Goal: Book appointment/travel/reservation

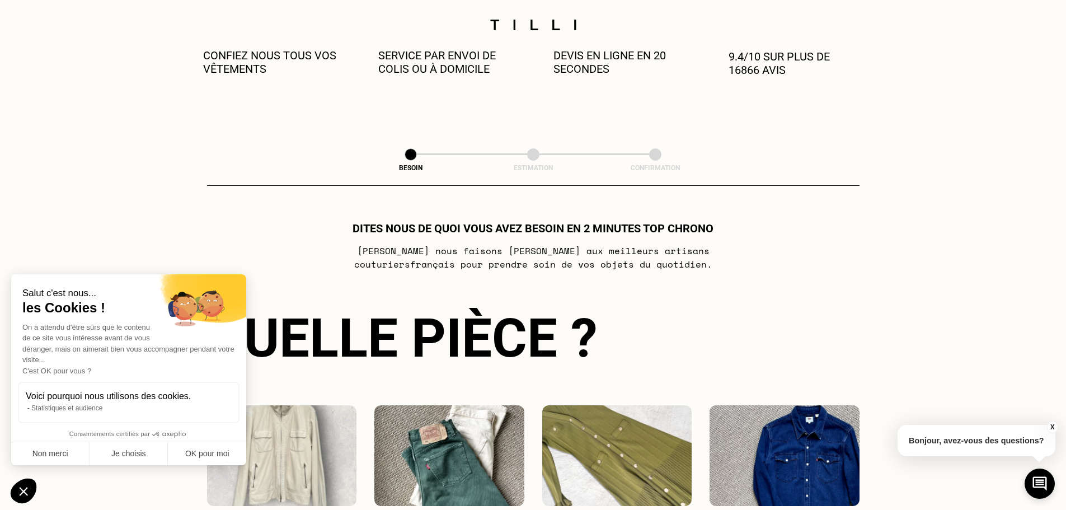
scroll to position [504, 0]
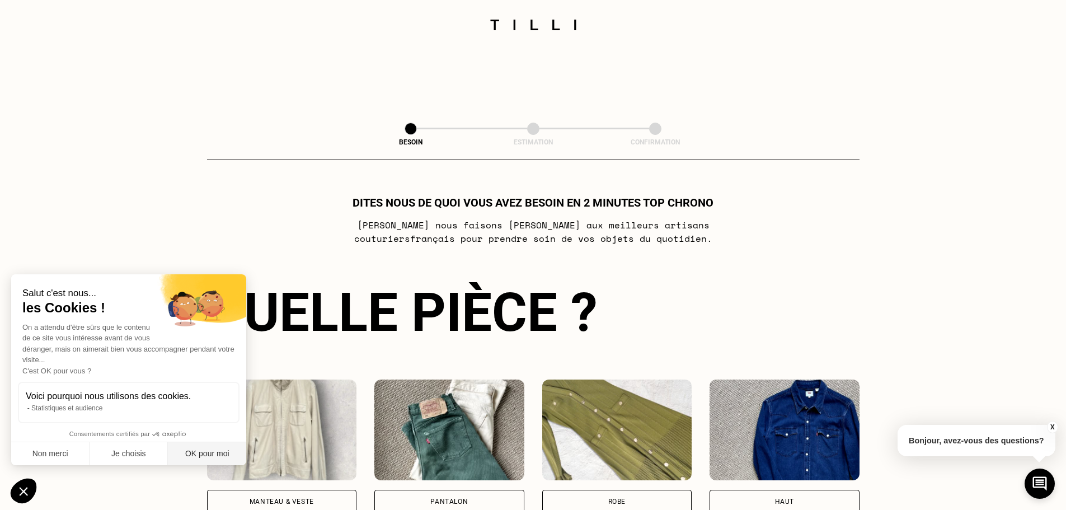
click at [202, 452] on button "OK pour moi" at bounding box center [207, 453] width 78 height 23
checkbox input "true"
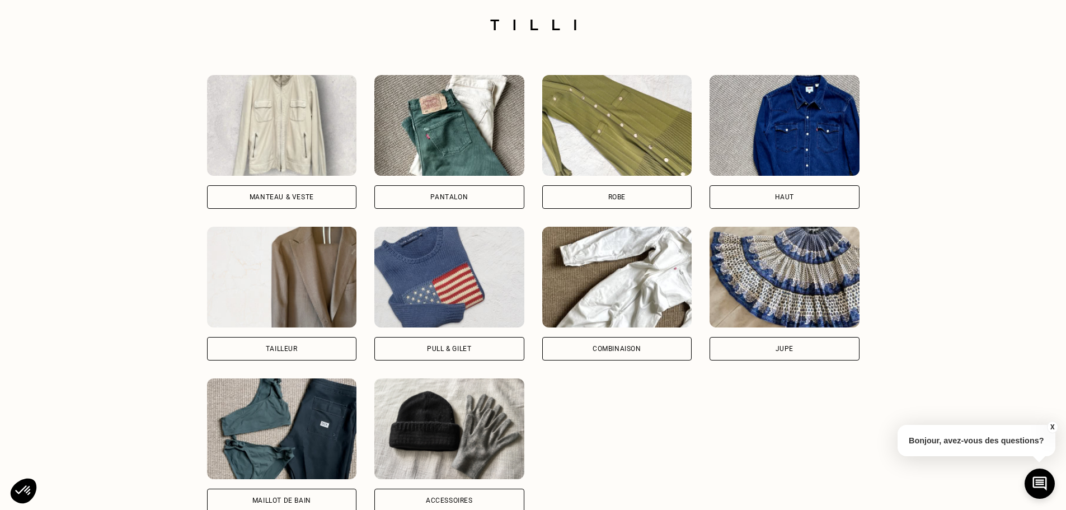
scroll to position [783, 0]
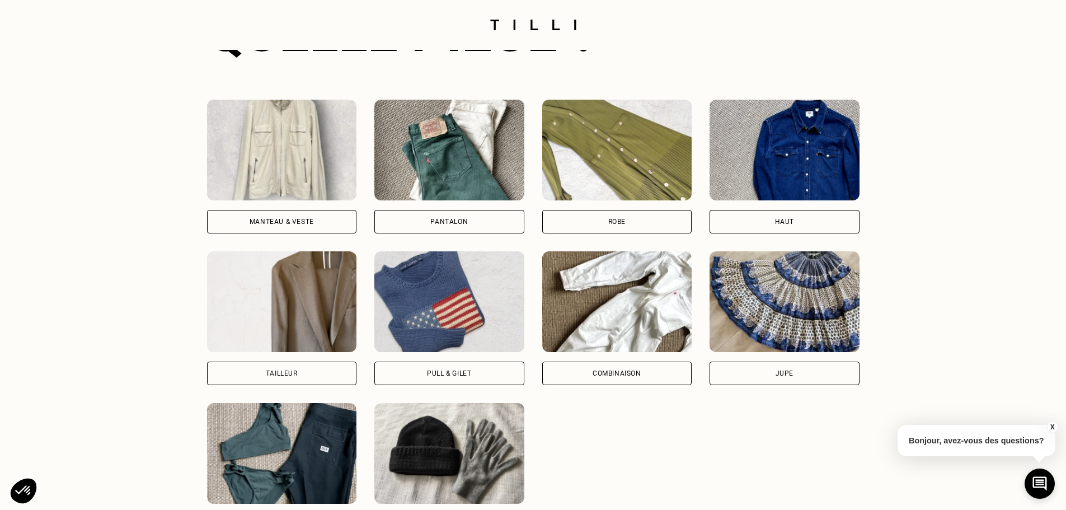
click at [285, 222] on div "Manteau & Veste" at bounding box center [282, 221] width 64 height 7
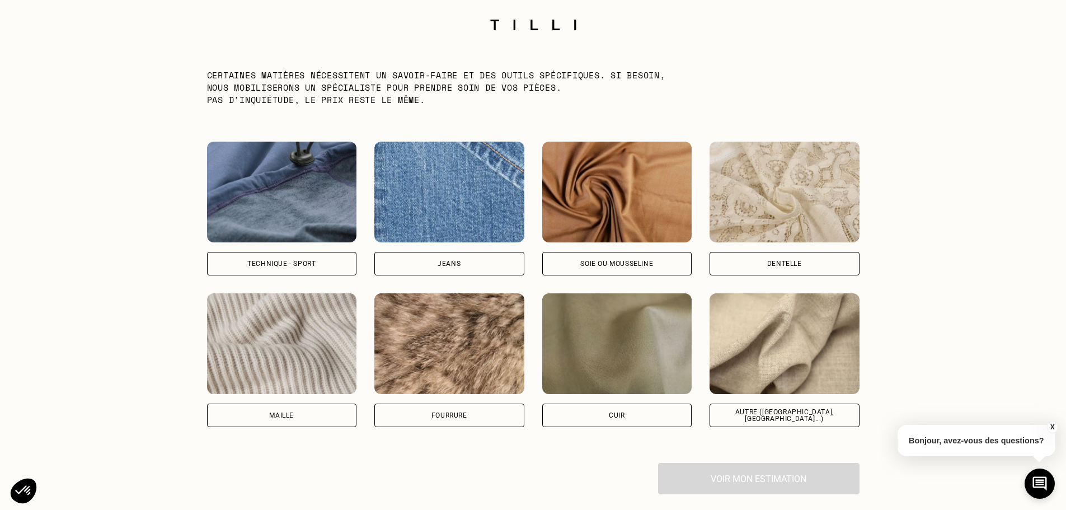
scroll to position [1459, 0]
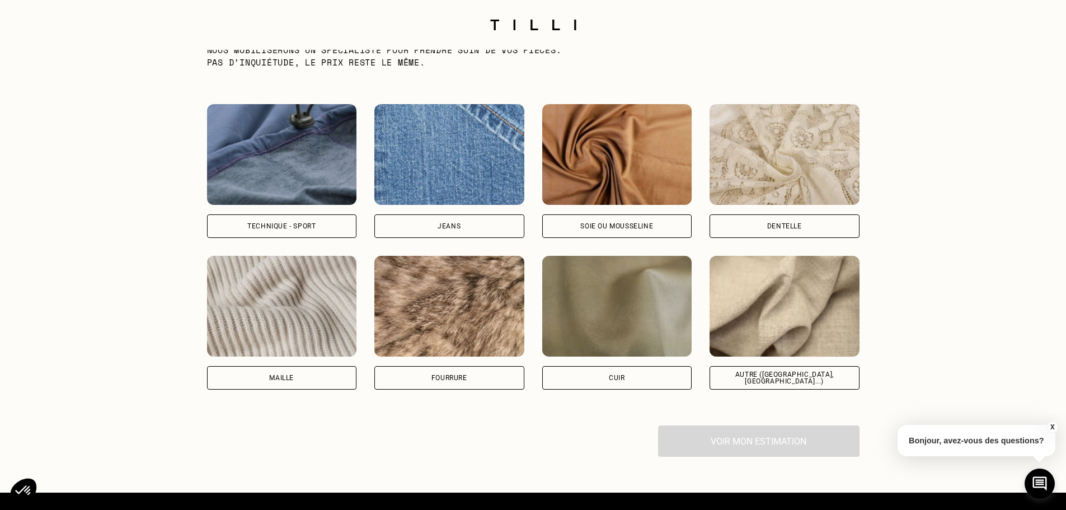
click at [739, 382] on div "Autre ([GEOGRAPHIC_DATA], [GEOGRAPHIC_DATA]...)" at bounding box center [784, 377] width 131 height 13
select select "FR"
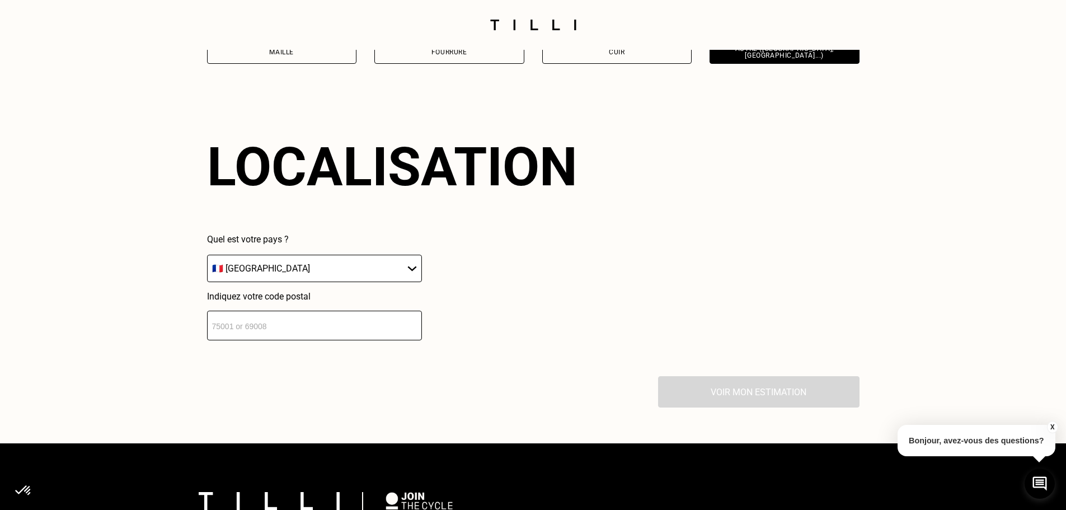
scroll to position [1821, 0]
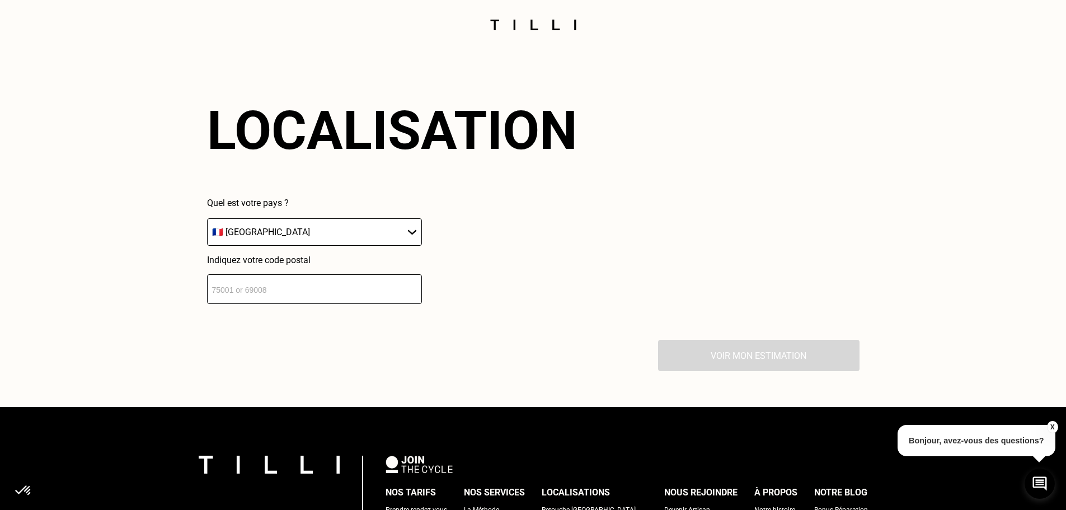
click at [233, 303] on input "number" at bounding box center [314, 289] width 215 height 30
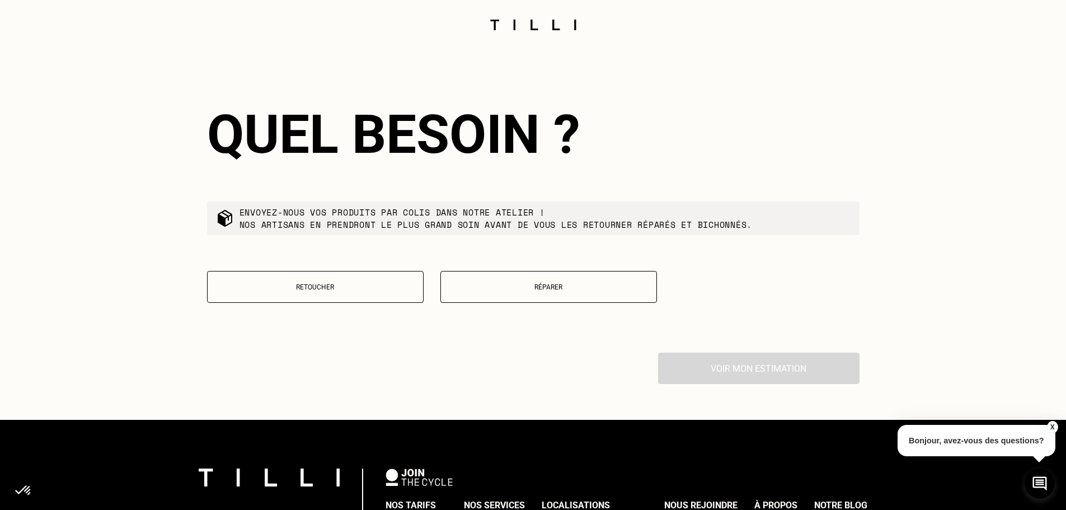
scroll to position [2099, 0]
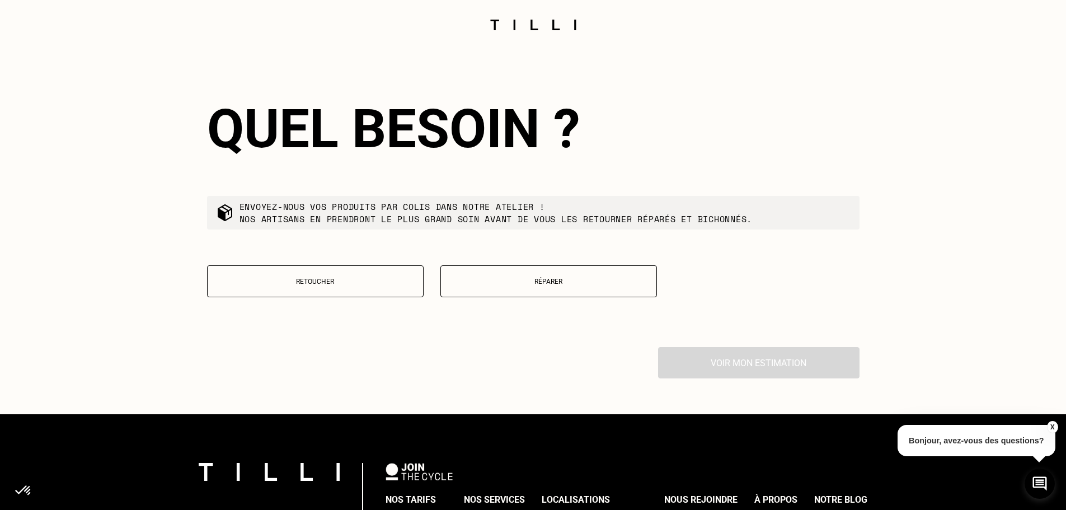
type input "85340"
click at [539, 285] on p "Réparer" at bounding box center [548, 282] width 204 height 8
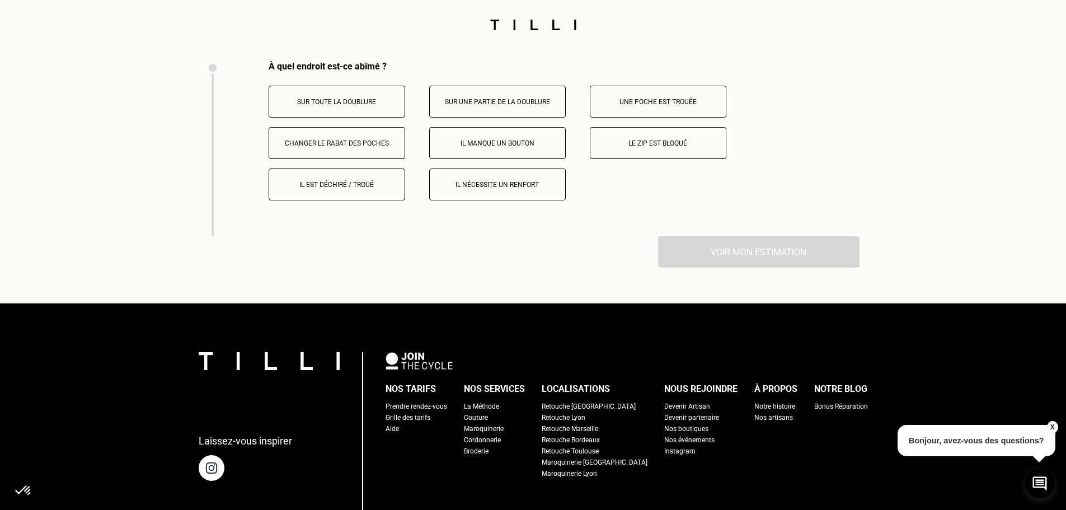
scroll to position [2386, 0]
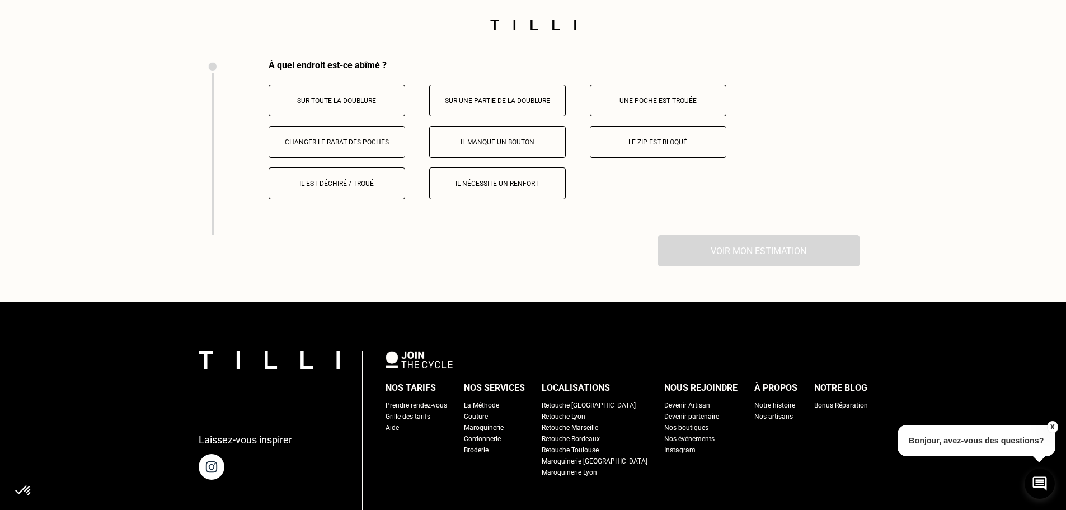
click at [658, 146] on p "Le zip est bloqué" at bounding box center [658, 142] width 124 height 8
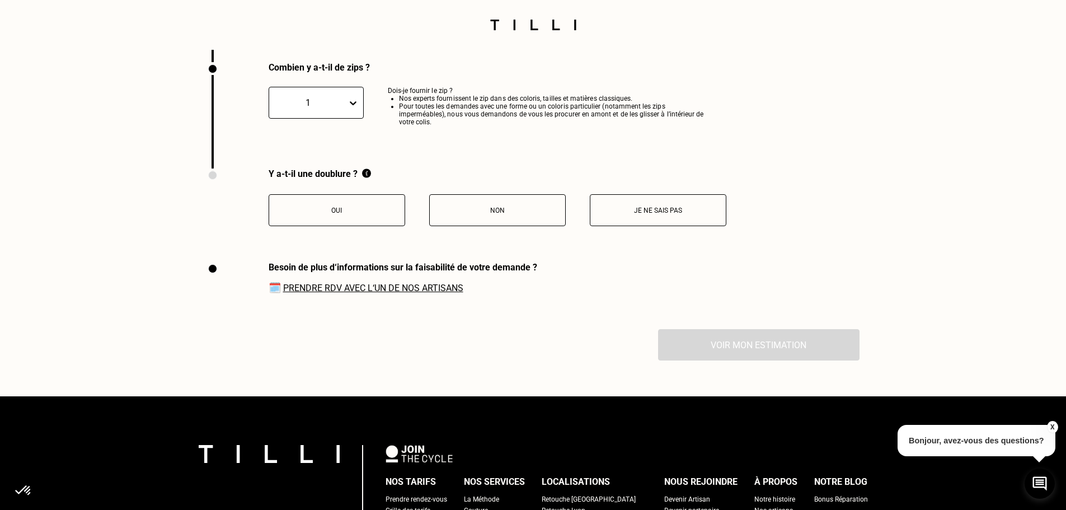
scroll to position [2561, 0]
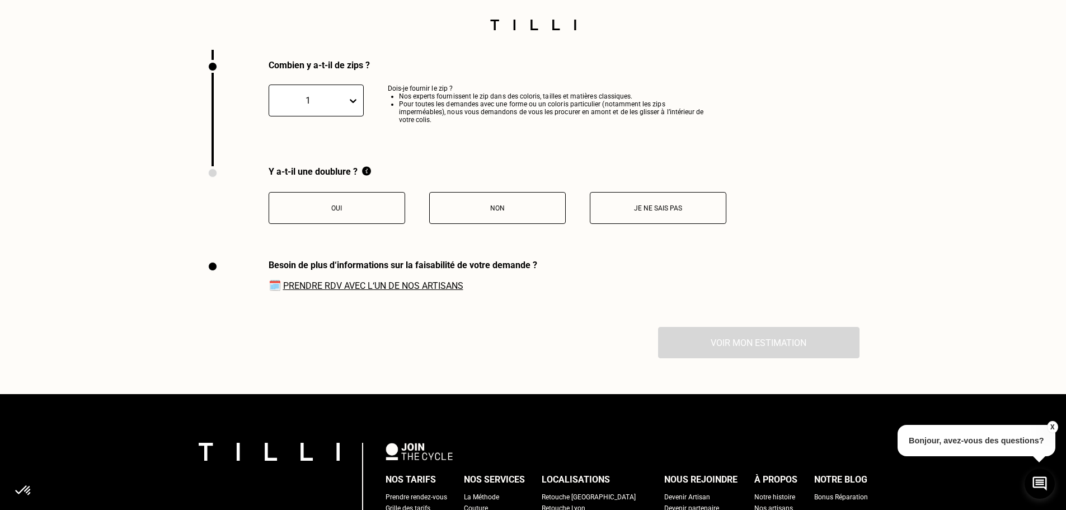
click at [333, 212] on p "Oui" at bounding box center [337, 208] width 124 height 8
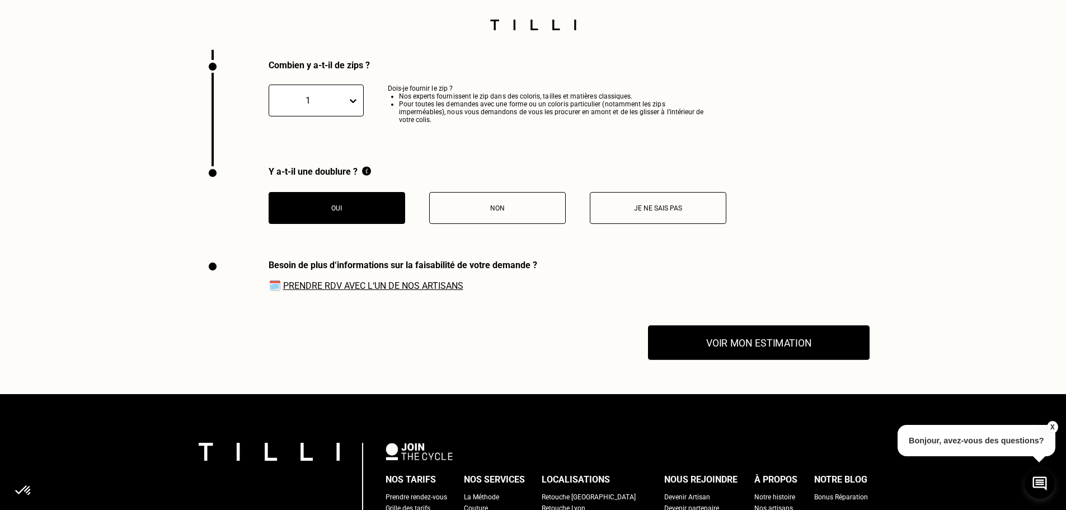
click at [752, 351] on button "Voir mon estimation" at bounding box center [759, 343] width 222 height 35
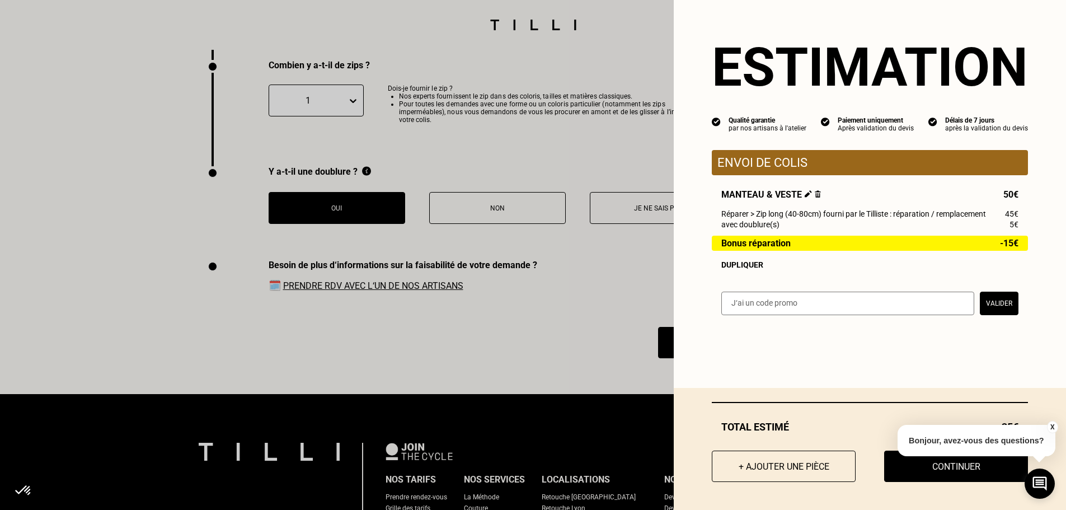
click at [732, 306] on input "text" at bounding box center [847, 303] width 253 height 23
type input "SAVFLOTTE2-016KTL"
click at [996, 307] on button "Valider" at bounding box center [999, 303] width 39 height 23
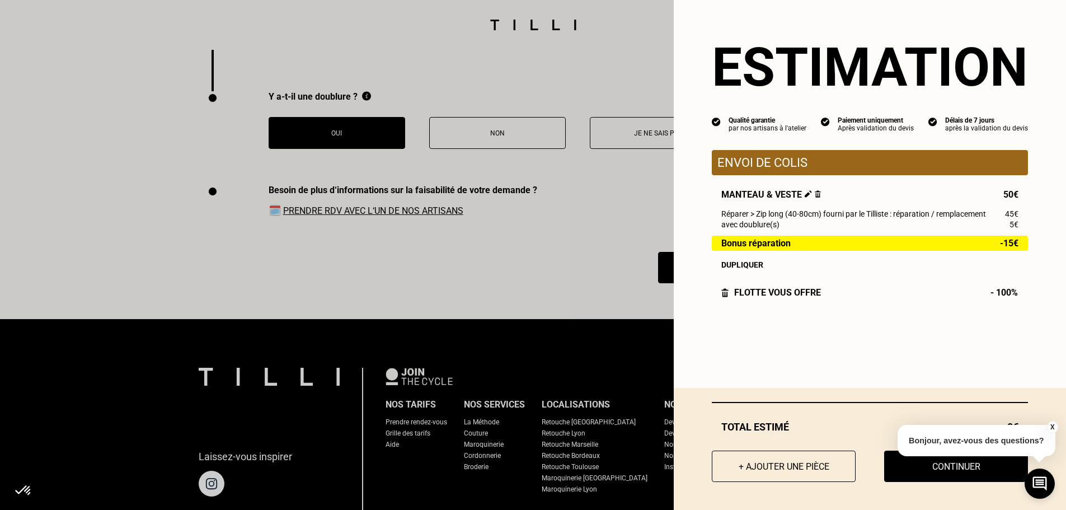
scroll to position [2617, 0]
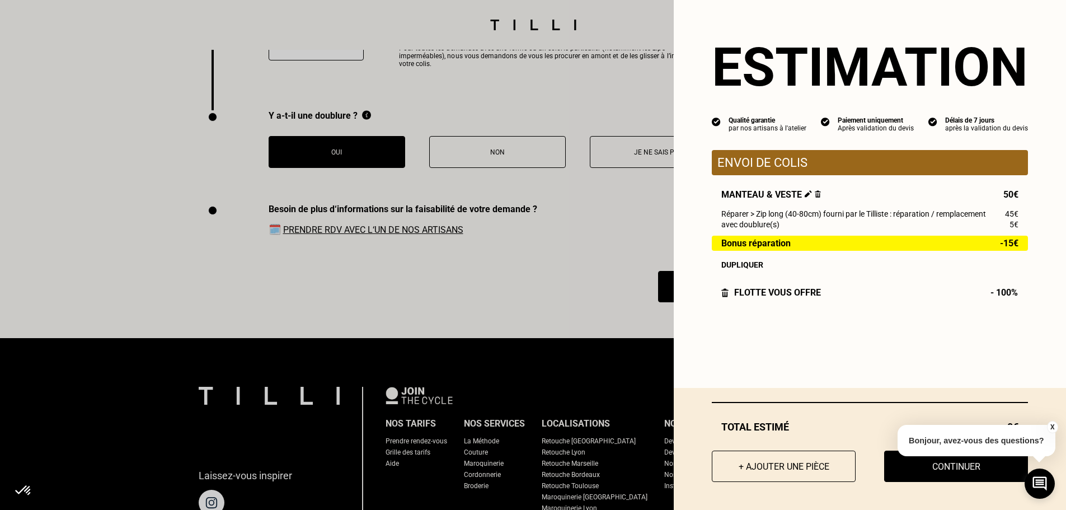
click at [1052, 424] on button "X" at bounding box center [1051, 427] width 11 height 12
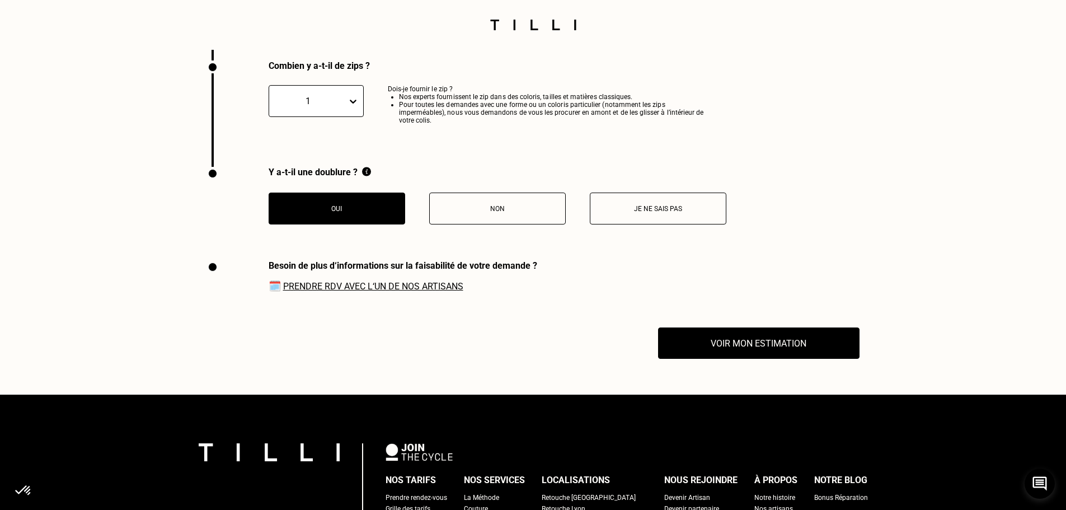
scroll to position [2561, 0]
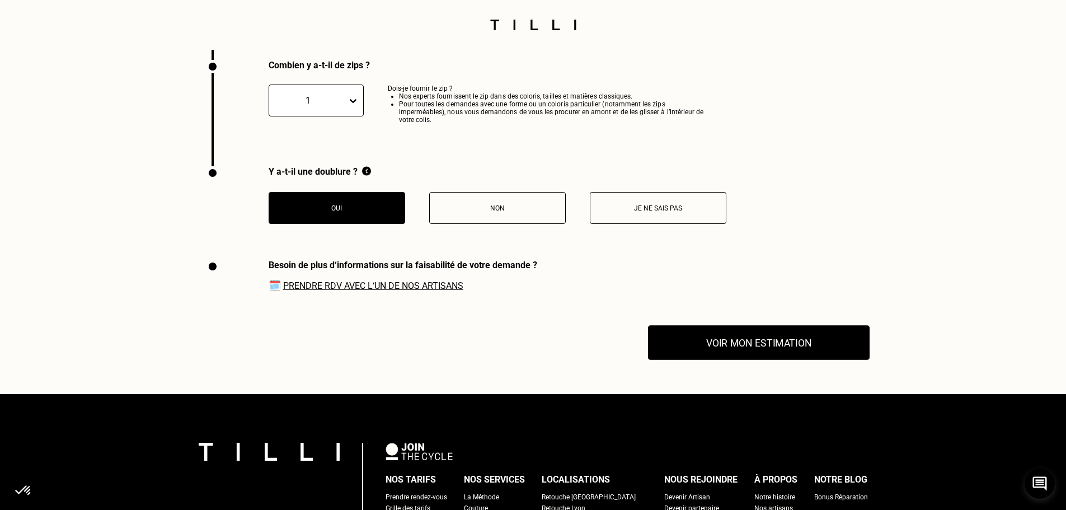
click at [781, 351] on button "Voir mon estimation" at bounding box center [759, 343] width 222 height 35
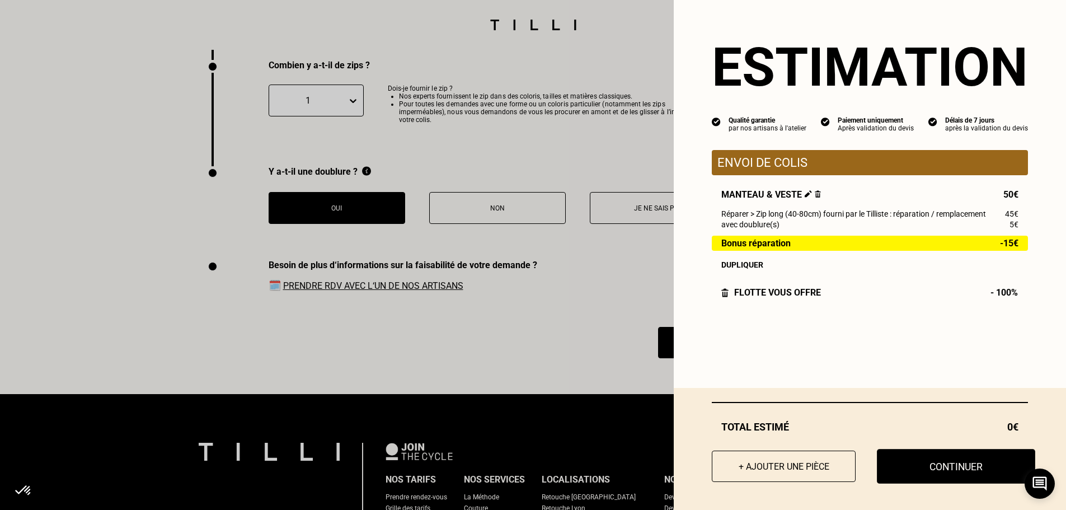
click at [957, 466] on button "Continuer" at bounding box center [956, 466] width 158 height 35
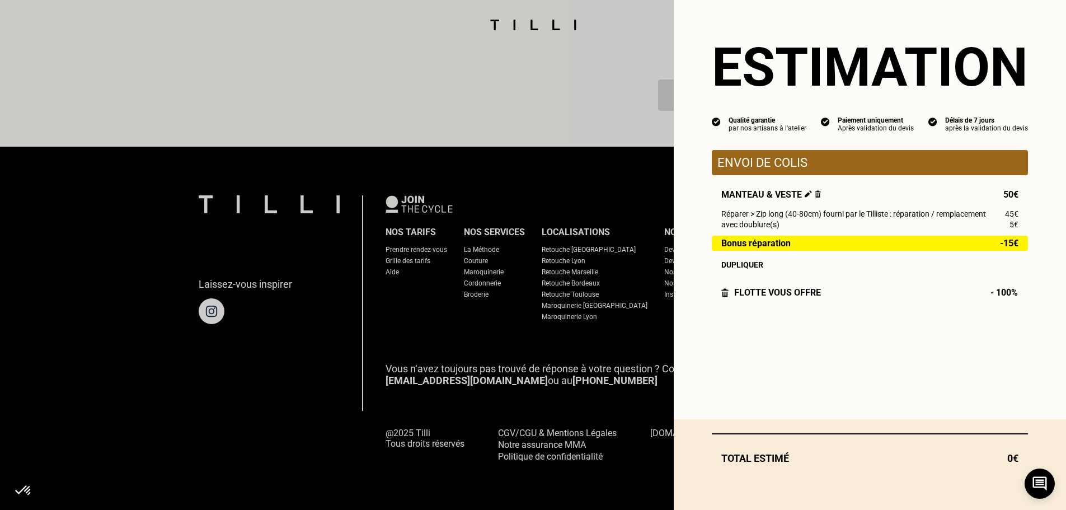
select select "FR"
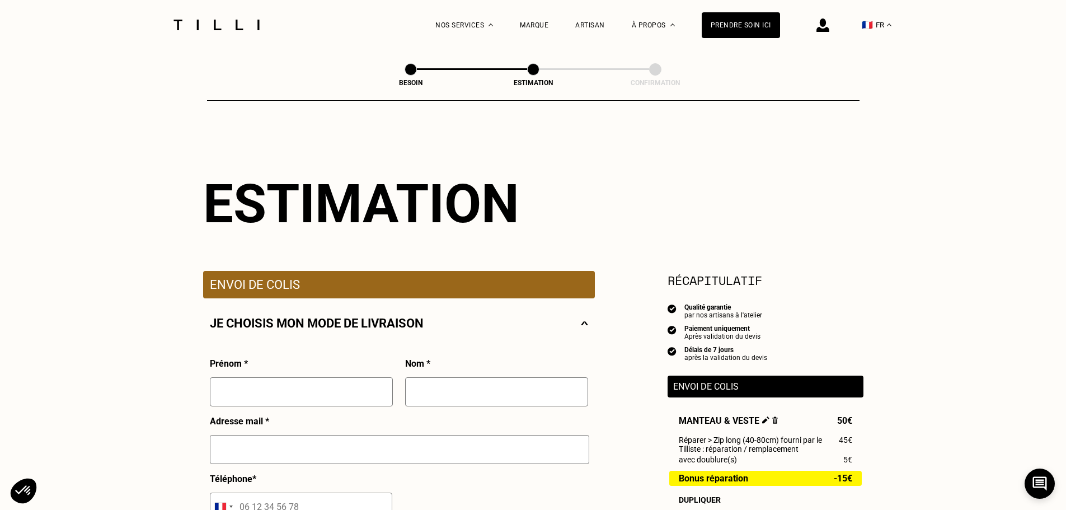
click at [237, 399] on input "text" at bounding box center [301, 391] width 183 height 29
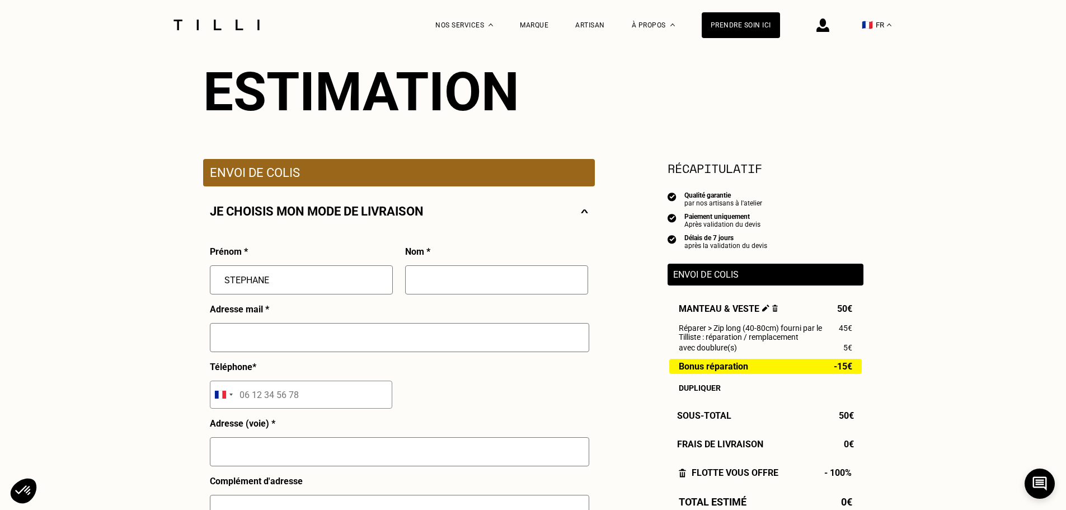
type input "STEPHANE"
click at [421, 281] on input "RUNET" at bounding box center [496, 279] width 183 height 29
type input "[PERSON_NAME]"
click at [211, 350] on input "text" at bounding box center [399, 337] width 379 height 29
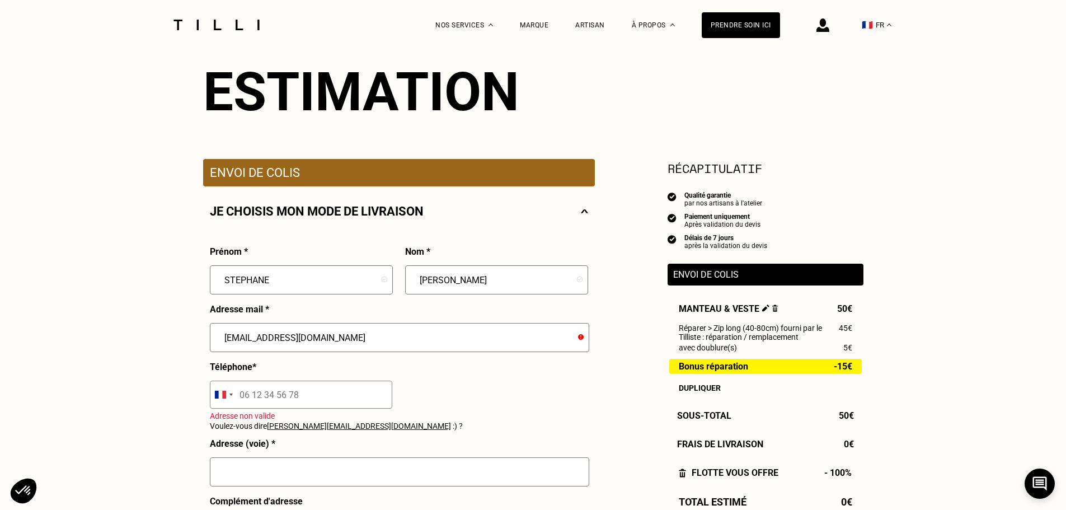
type input "[EMAIL_ADDRESS][DOMAIN_NAME]"
click at [314, 405] on input "tel" at bounding box center [301, 394] width 182 height 28
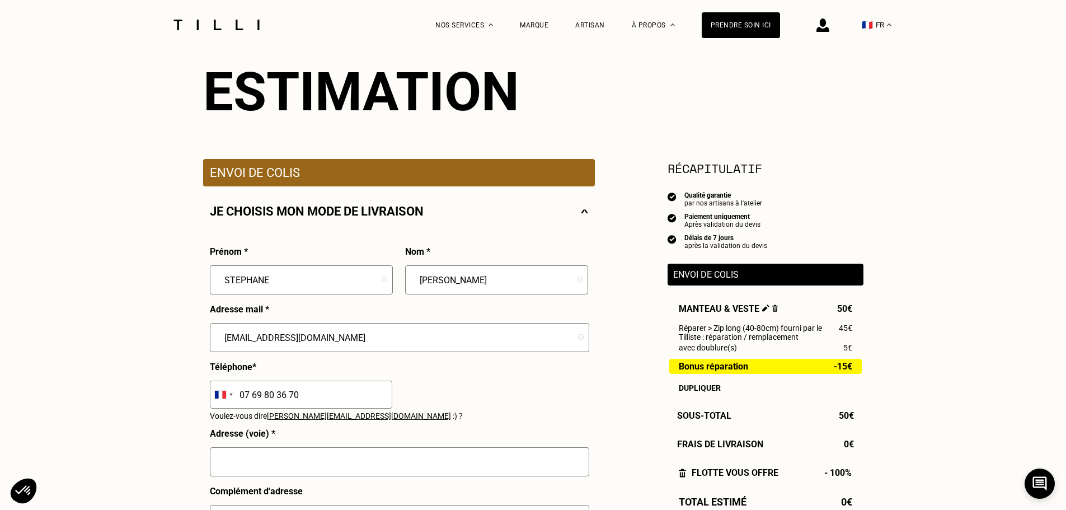
type input "07 69 80 36 70"
click at [241, 464] on input "text" at bounding box center [399, 461] width 379 height 29
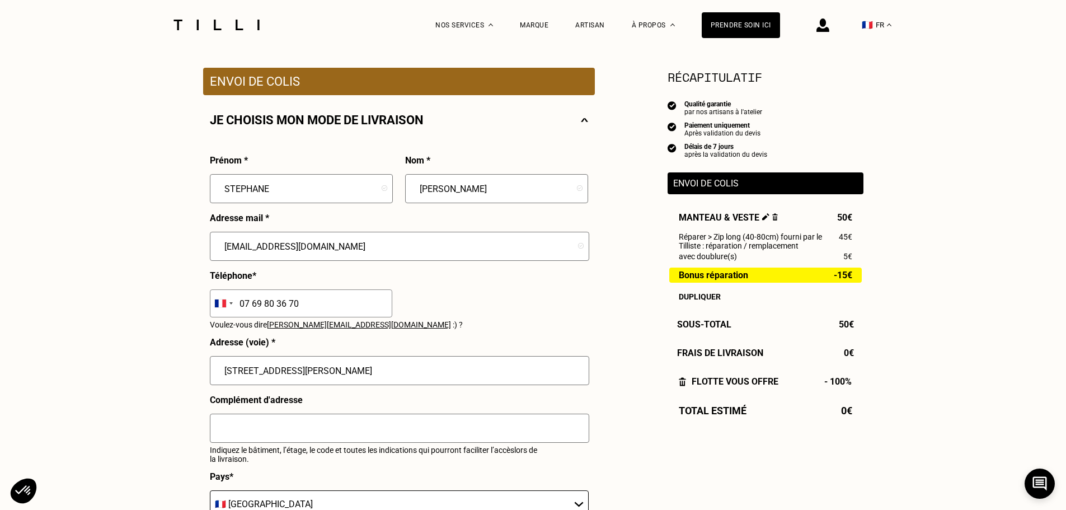
scroll to position [224, 0]
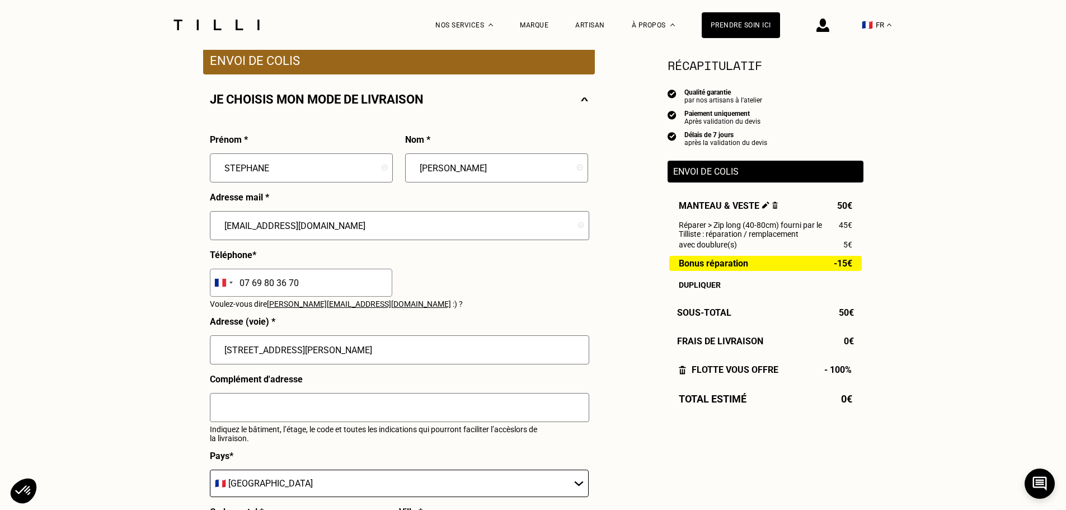
type input "[STREET_ADDRESS][PERSON_NAME]"
click at [220, 408] on input "text" at bounding box center [399, 407] width 379 height 29
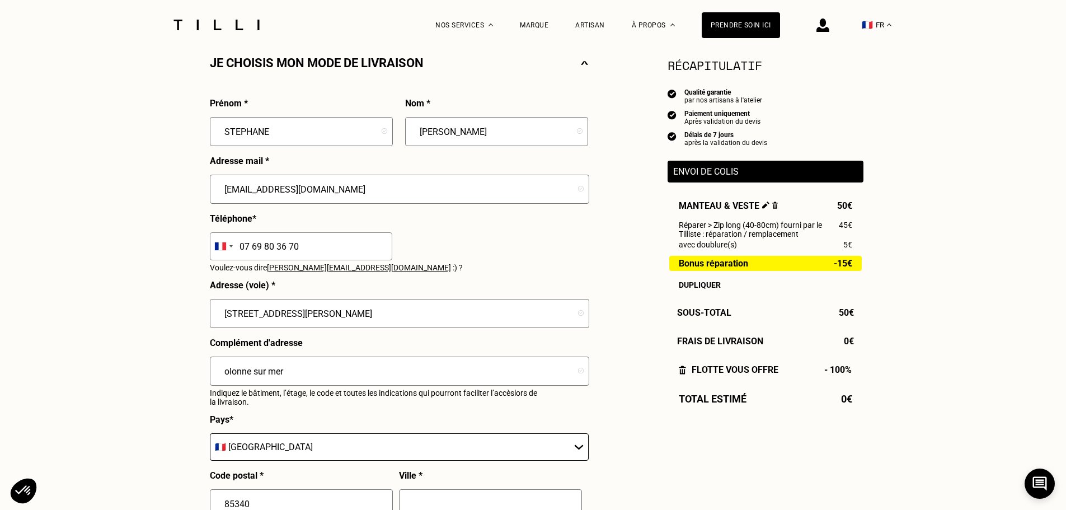
scroll to position [280, 0]
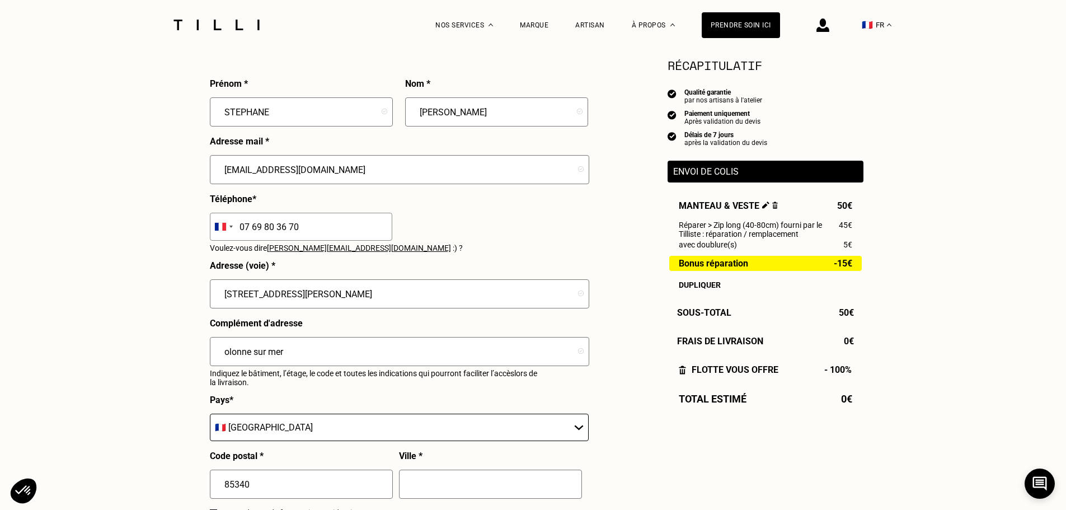
click at [230, 357] on input "olonne sur mer" at bounding box center [399, 351] width 379 height 29
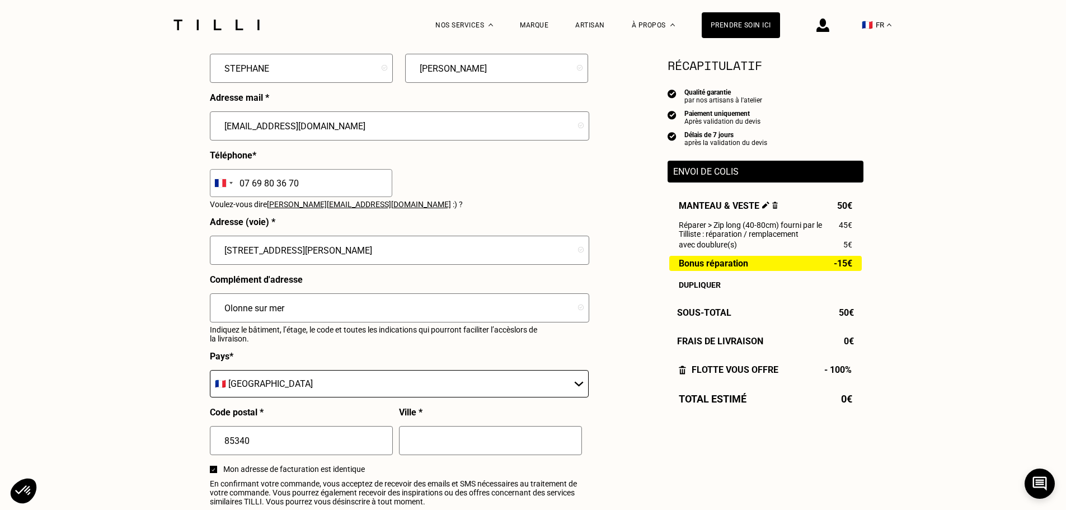
scroll to position [392, 0]
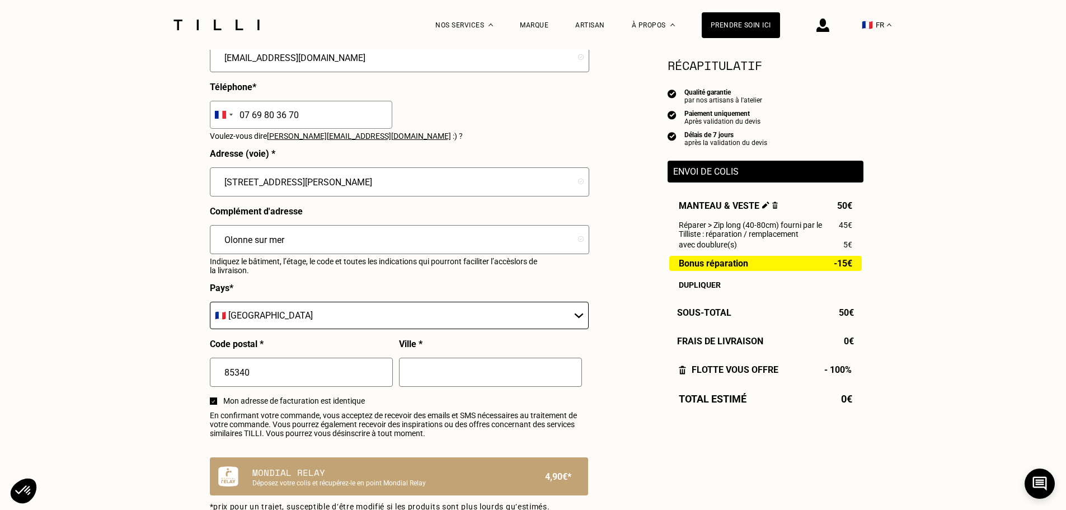
type input "Olonne sur mer"
click at [429, 380] on input "text" at bounding box center [490, 372] width 183 height 29
click at [430, 377] on input "les Sbles d'Olonne" at bounding box center [490, 372] width 183 height 29
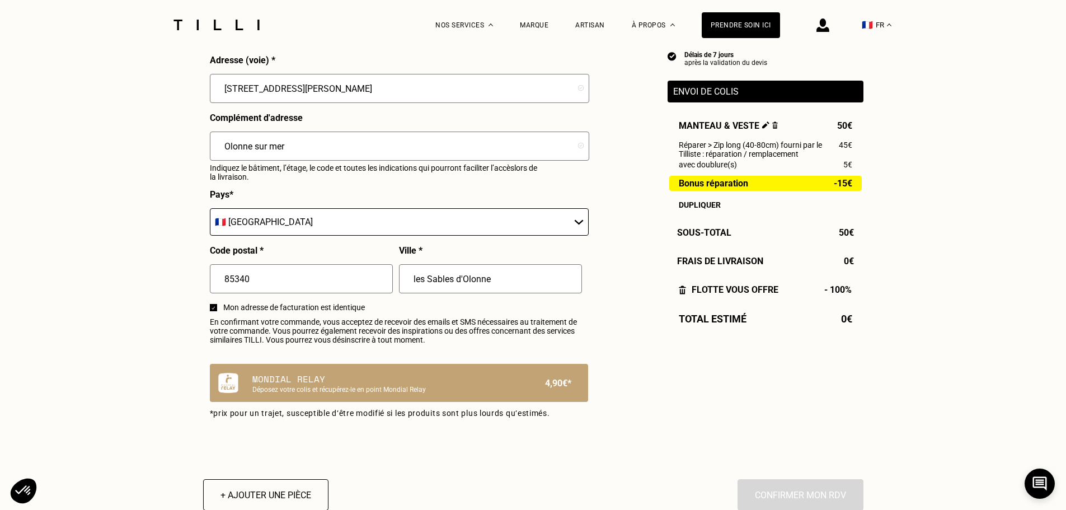
scroll to position [504, 0]
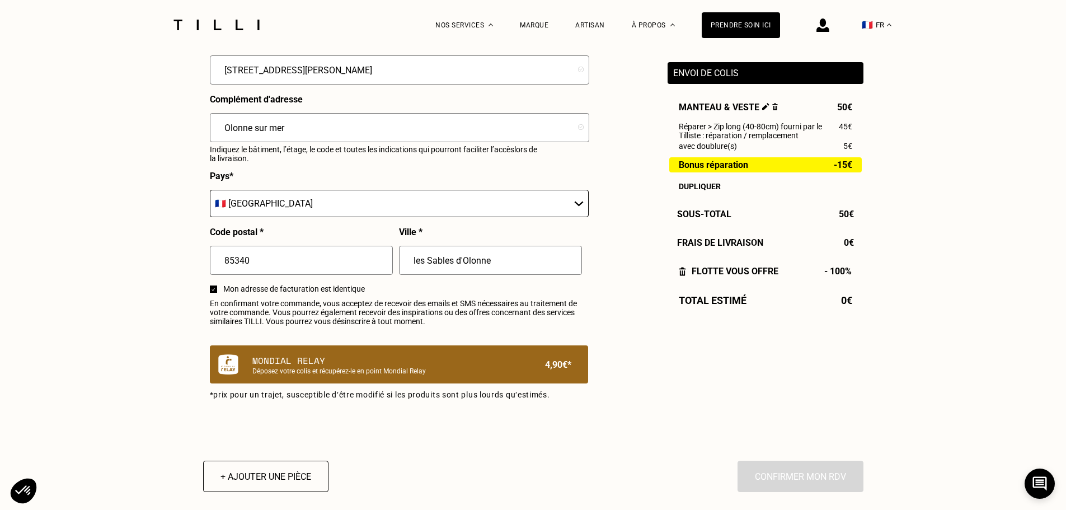
type input "les Sables d'Olonne"
click at [299, 367] on p "Mondial Relay" at bounding box center [379, 360] width 255 height 13
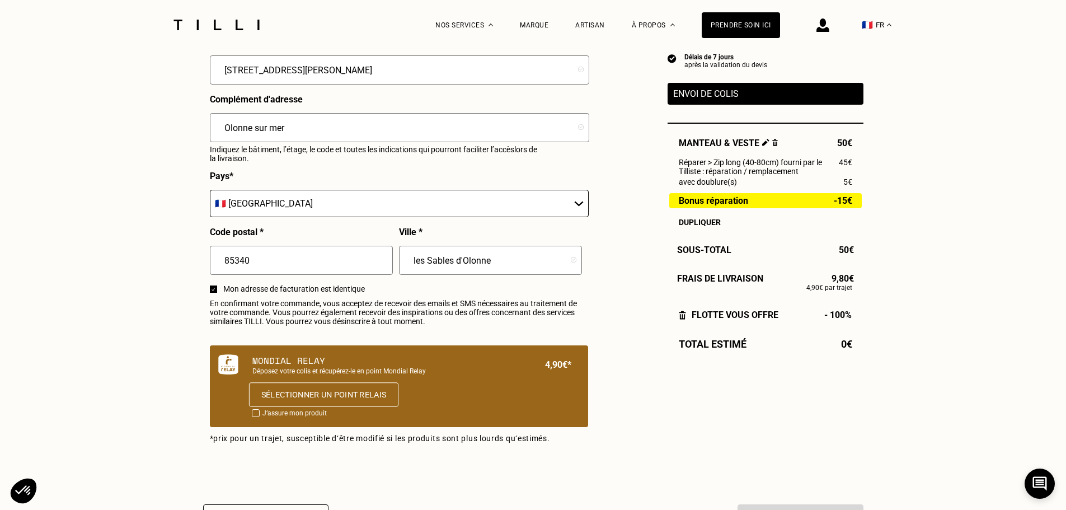
click at [270, 400] on button "Sélectionner un point relais" at bounding box center [322, 394] width 149 height 25
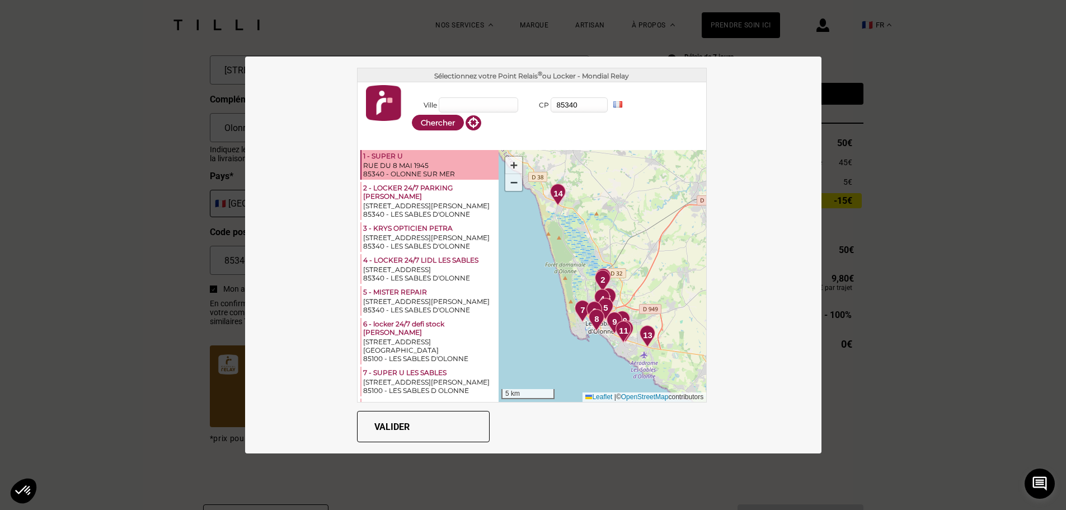
click at [373, 159] on div "1 - SUPER U" at bounding box center [430, 157] width 134 height 10
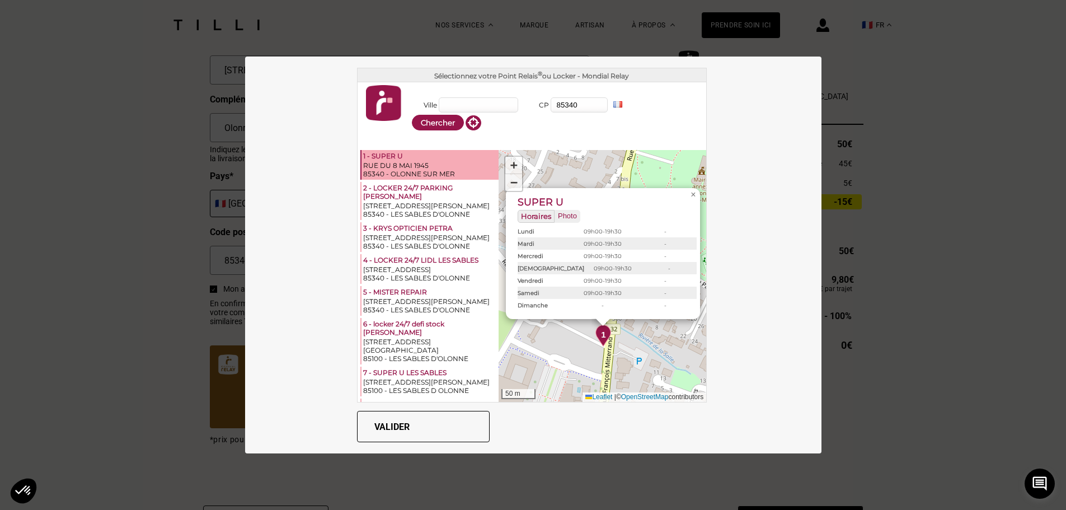
click at [414, 423] on button "Valider" at bounding box center [423, 426] width 133 height 31
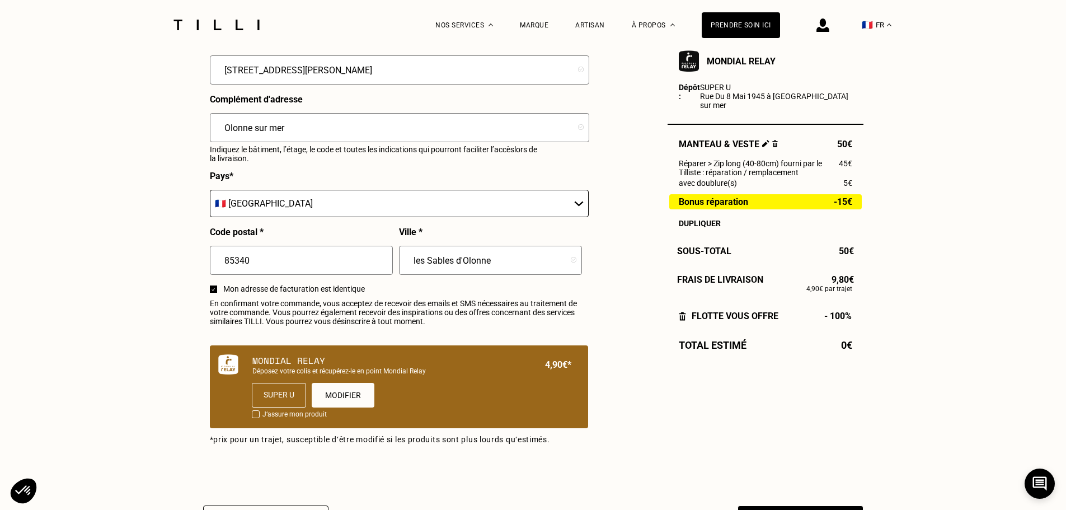
click at [283, 399] on div "Super u" at bounding box center [279, 395] width 54 height 25
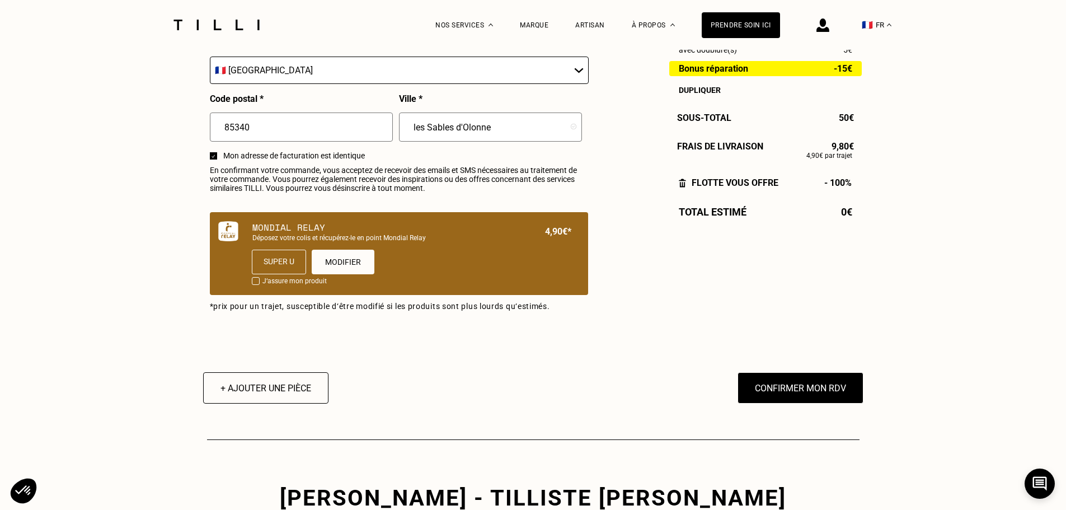
scroll to position [671, 0]
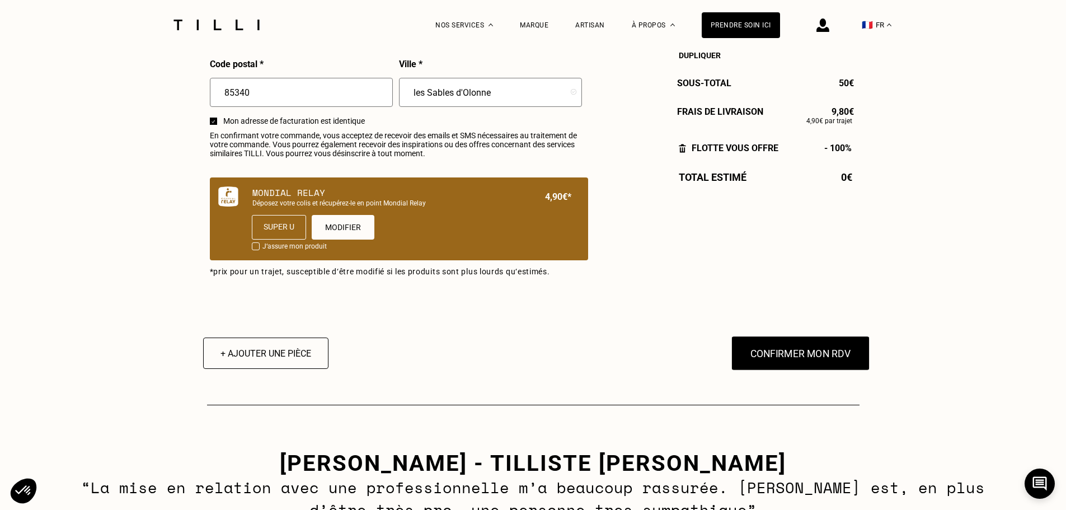
click at [796, 360] on button "Confirmer mon RDV" at bounding box center [800, 353] width 139 height 35
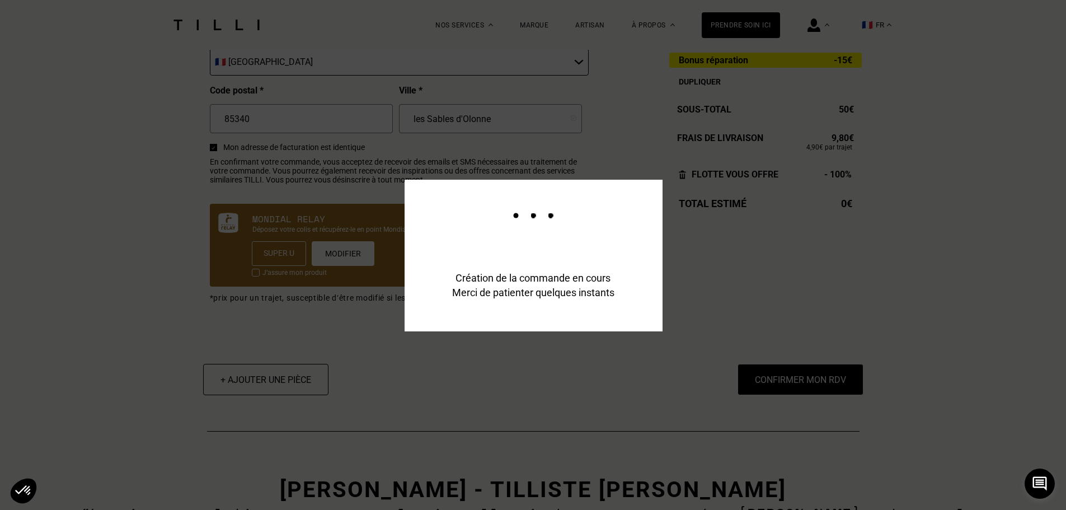
scroll to position [699, 0]
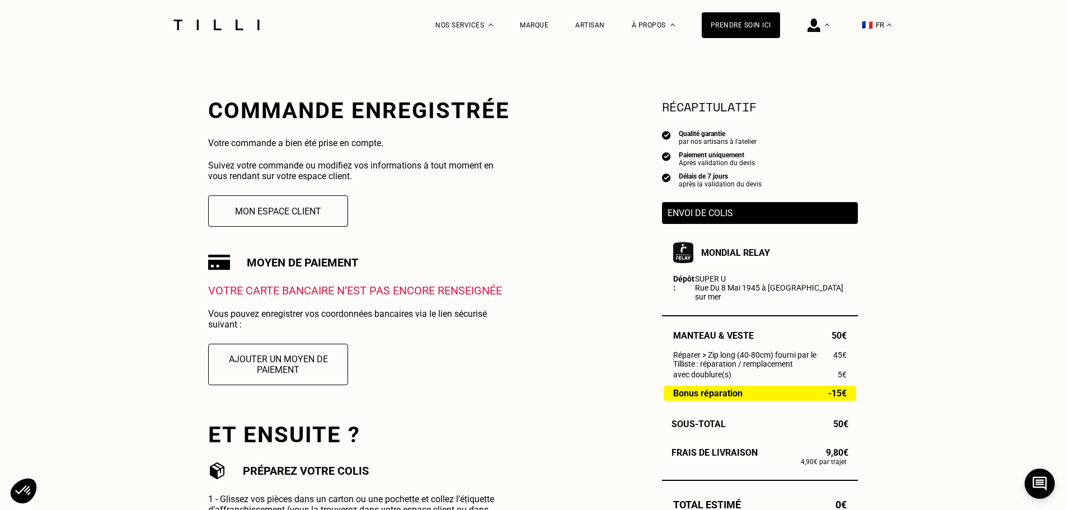
scroll to position [224, 0]
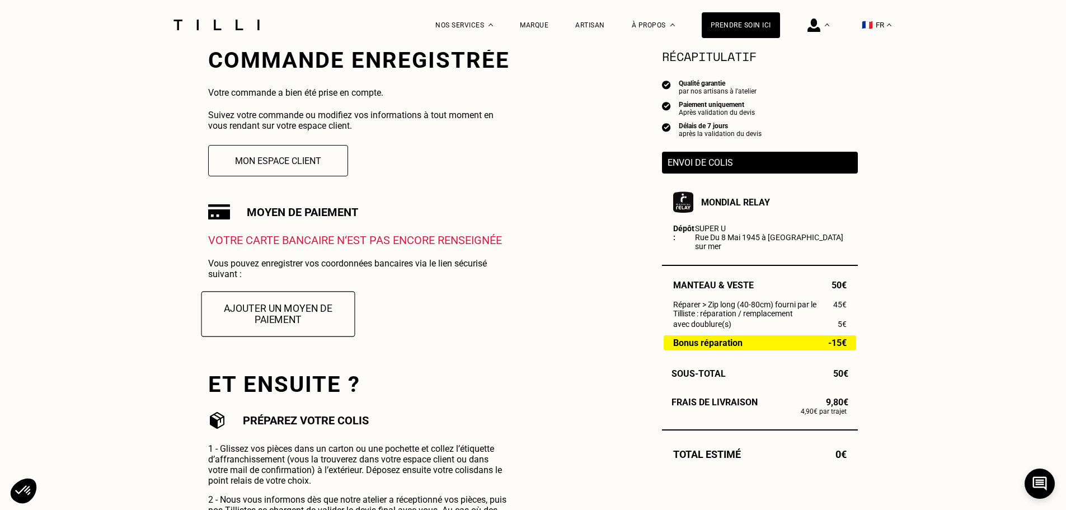
click at [284, 314] on button "Ajouter un moyen de paiement" at bounding box center [278, 313] width 154 height 45
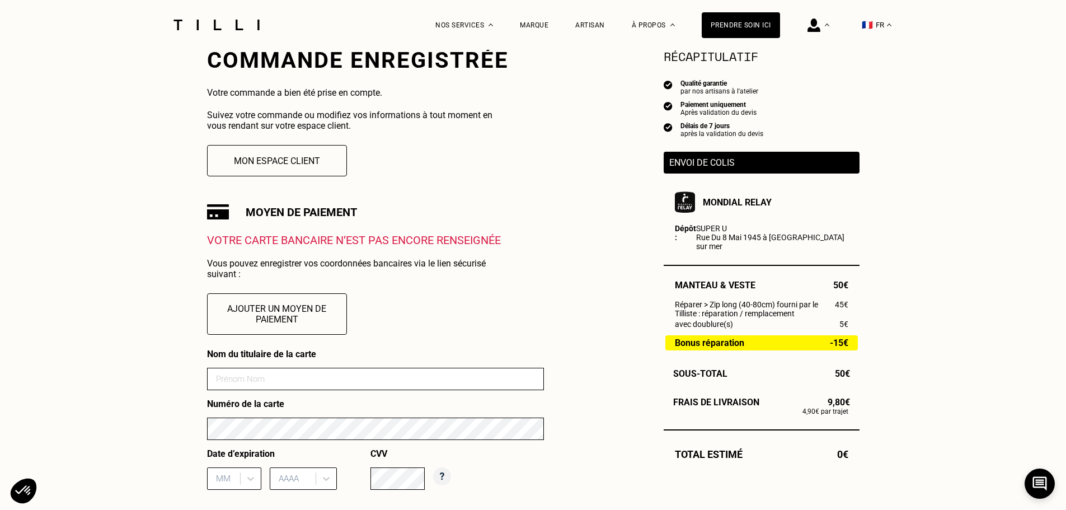
click at [252, 382] on input at bounding box center [375, 379] width 337 height 22
type input "[PERSON_NAME]"
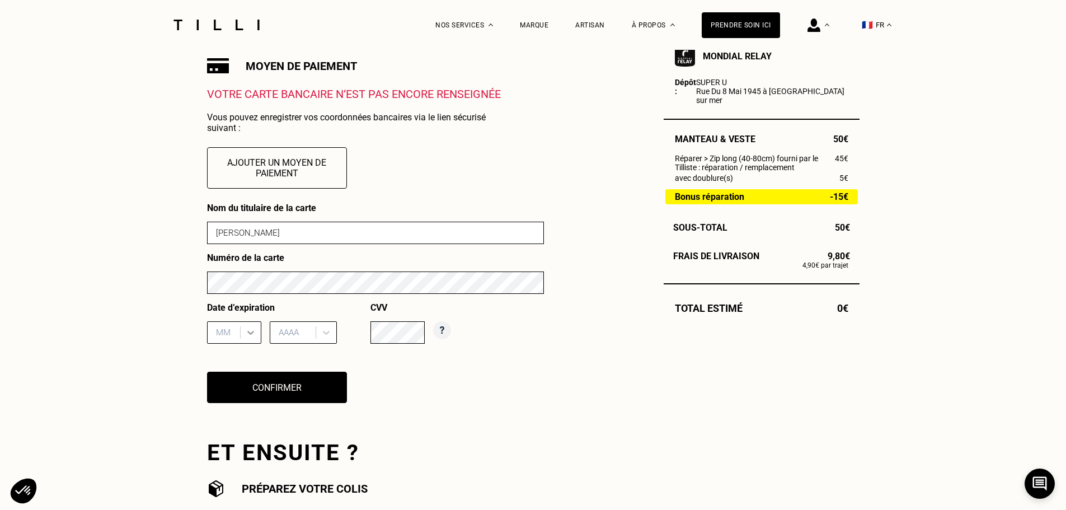
click at [250, 344] on div "MM" at bounding box center [234, 332] width 54 height 22
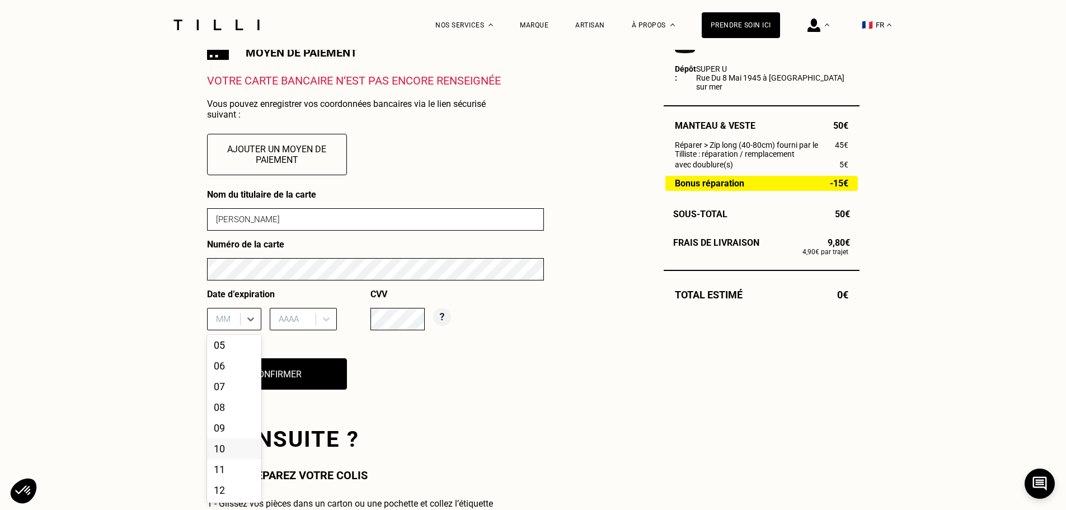
scroll to position [92, 0]
click at [222, 429] on div "09" at bounding box center [234, 427] width 54 height 21
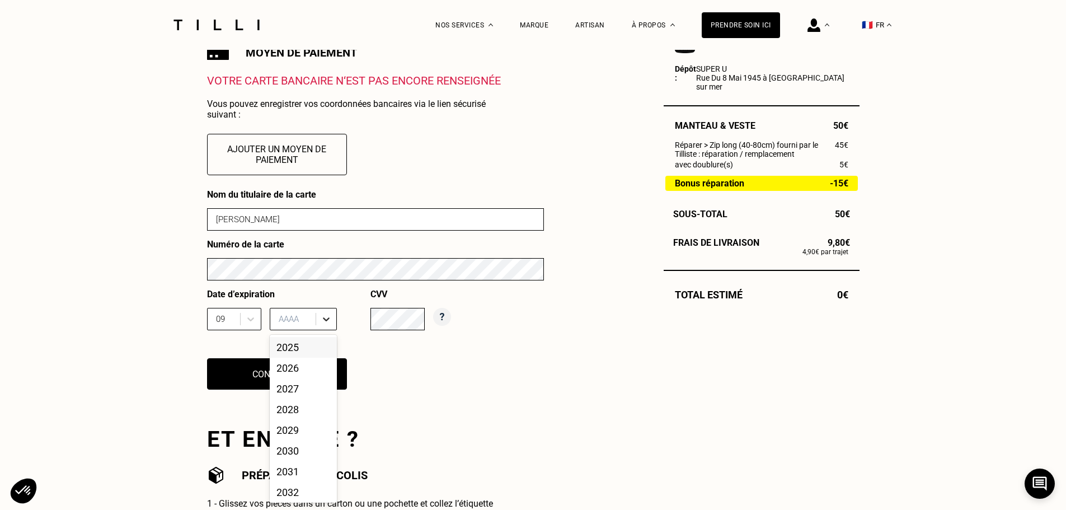
click at [329, 322] on icon at bounding box center [326, 318] width 11 height 11
click at [292, 366] on div "2026" at bounding box center [303, 368] width 67 height 21
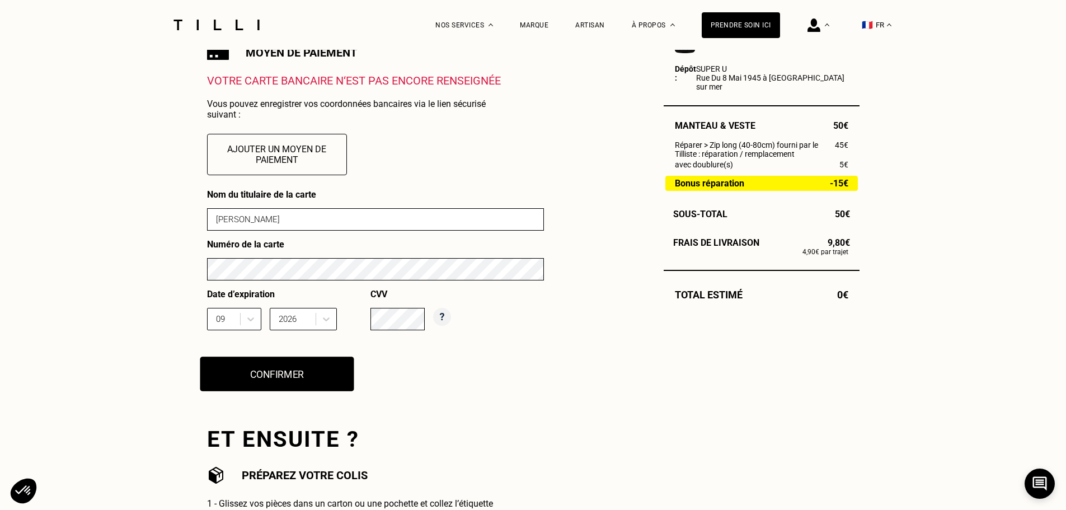
click at [289, 378] on button "Confirmer" at bounding box center [277, 373] width 154 height 35
